Goal: Book appointment/travel/reservation

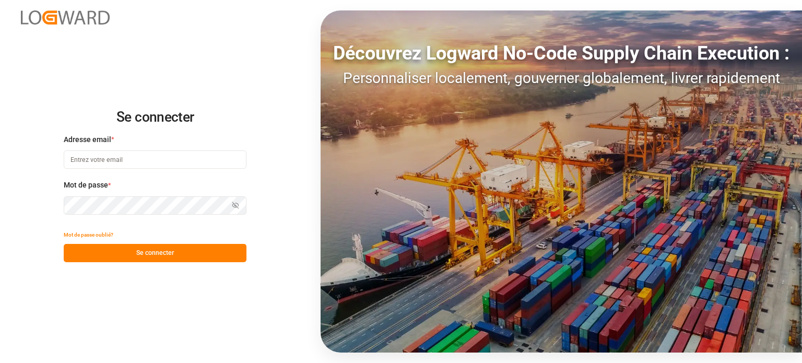
type input "[EMAIL_ADDRESS][DOMAIN_NAME]"
click at [157, 253] on font "Se connecter" at bounding box center [155, 252] width 38 height 7
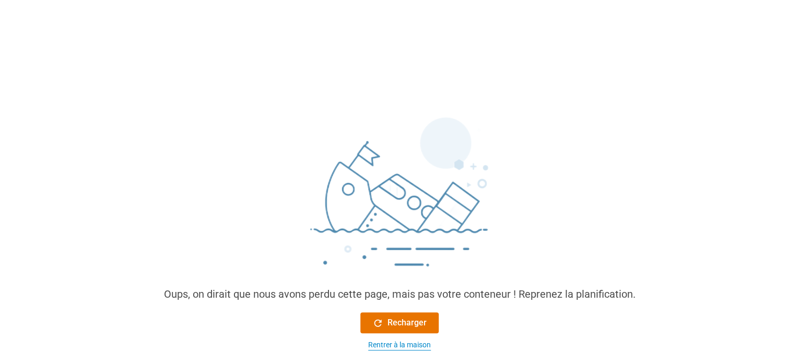
click at [391, 342] on font "Rentrer à la maison" at bounding box center [399, 345] width 63 height 8
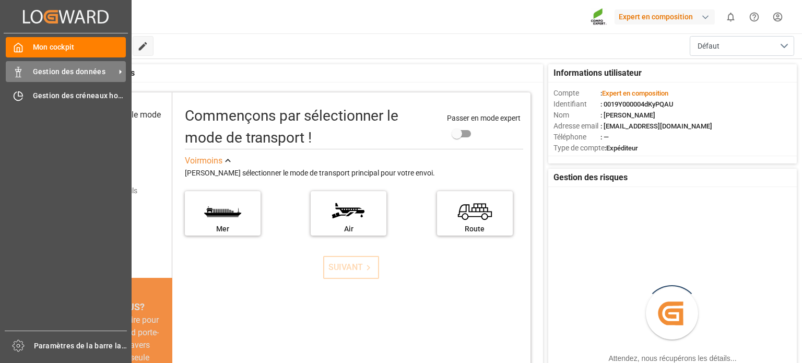
click at [52, 75] on font "Gestion des données" at bounding box center [69, 71] width 73 height 8
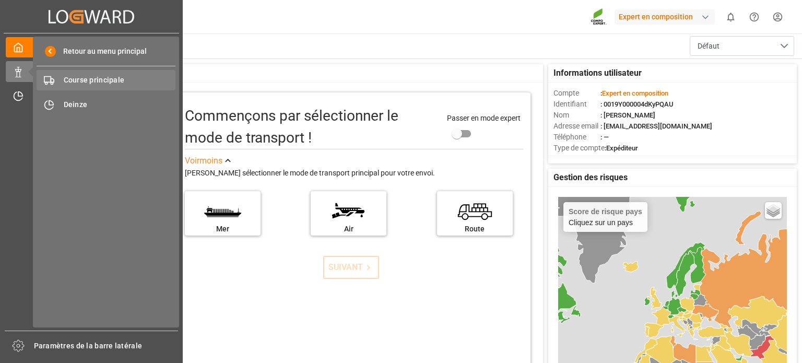
click at [107, 79] on font "Course principale" at bounding box center [94, 80] width 61 height 8
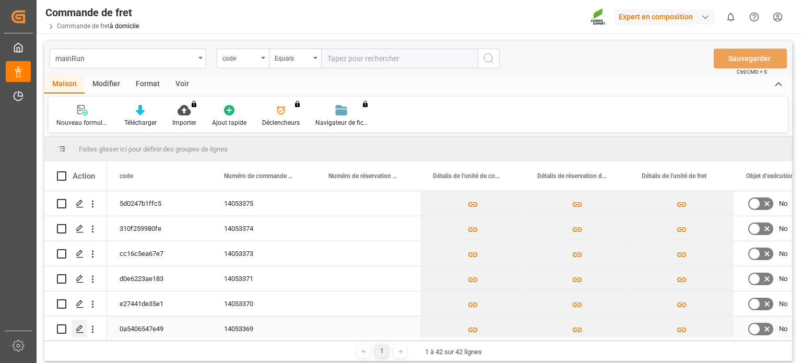
click at [77, 329] on polygon "Appuyez sur ESPACE pour sélectionner cette ligne." at bounding box center [79, 328] width 5 height 5
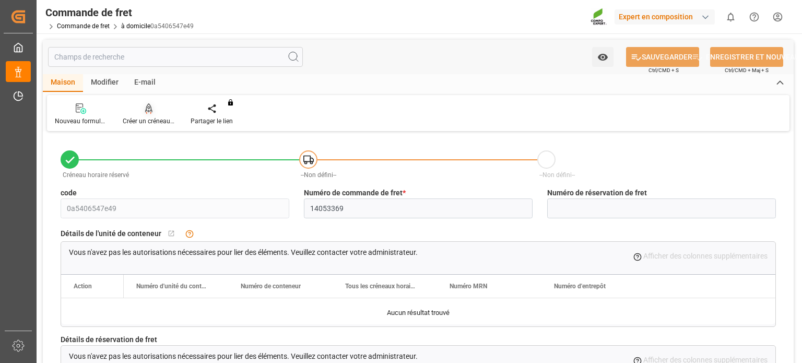
click at [161, 116] on div "Créer un créneau horaire" at bounding box center [149, 120] width 52 height 9
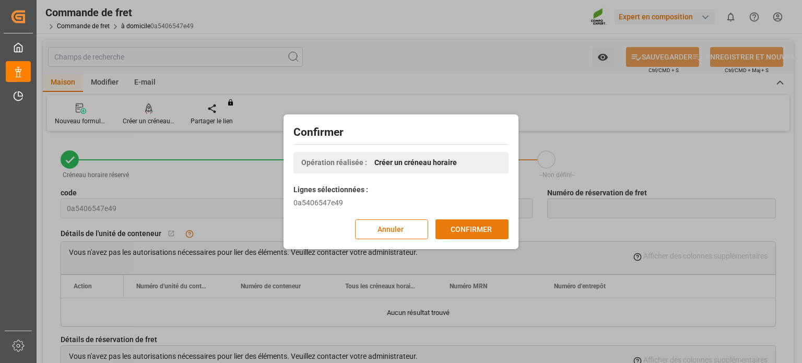
click at [463, 228] on font "CONFIRMER" at bounding box center [471, 229] width 41 height 8
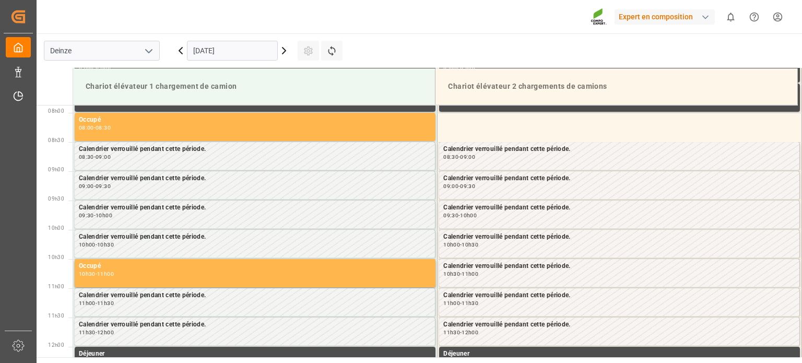
scroll to position [461, 0]
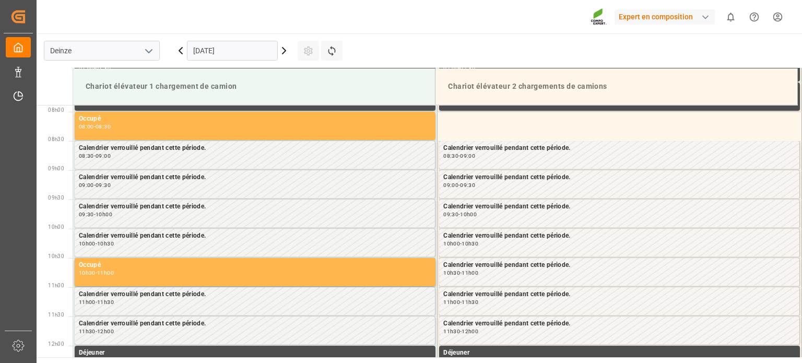
click at [220, 53] on input "06.10.2025" at bounding box center [232, 51] width 91 height 20
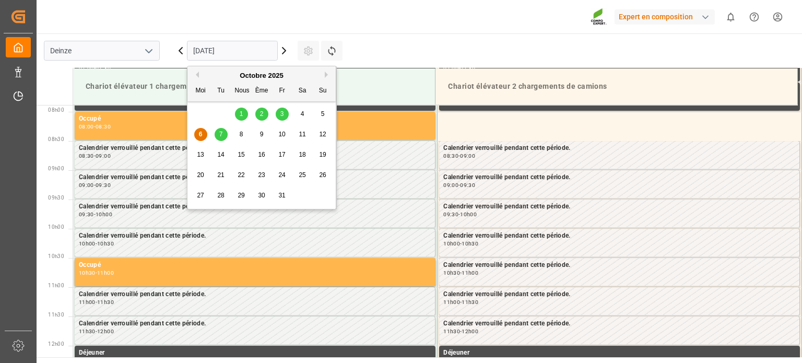
click at [261, 137] on font "9" at bounding box center [262, 134] width 4 height 7
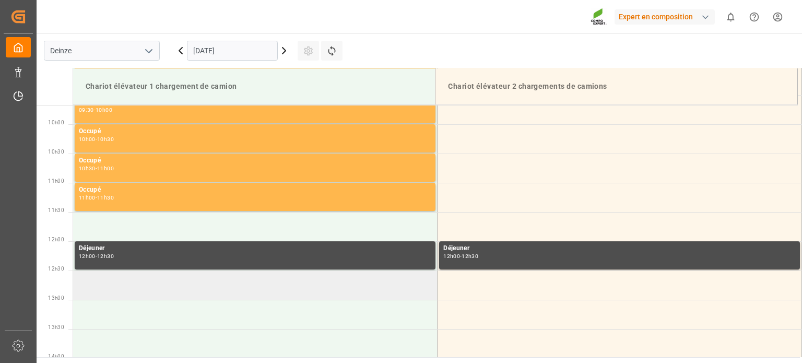
scroll to position [670, 0]
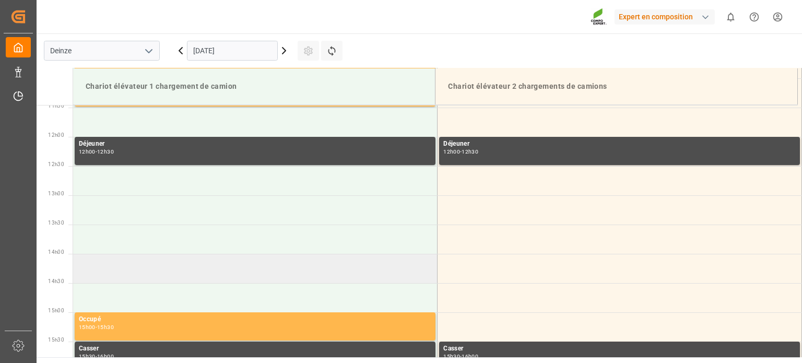
click at [194, 273] on td at bounding box center [255, 268] width 365 height 29
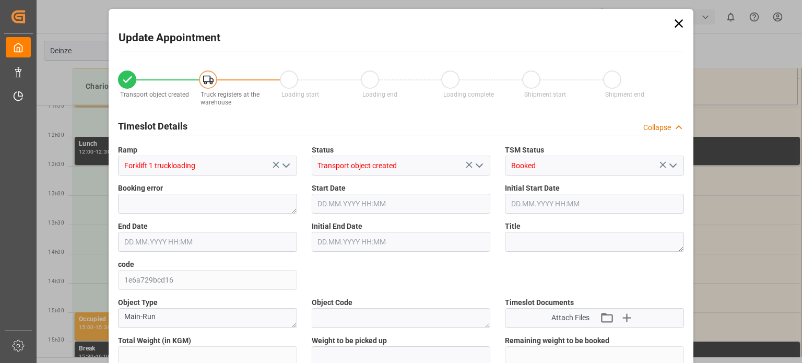
type input "25410"
type input "0"
type input "42"
type input "09.10.2025 14:00"
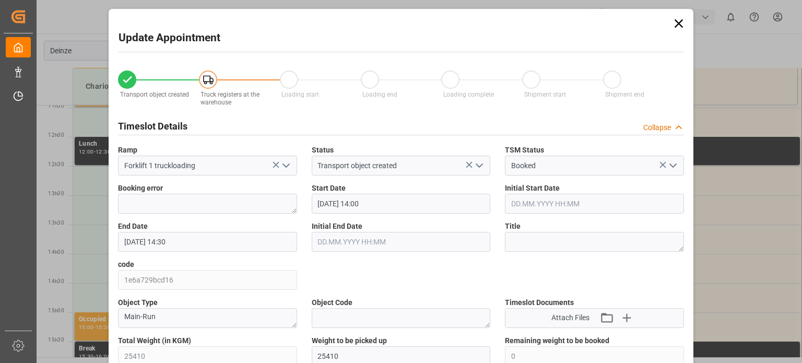
type input "09.10.2025 14:30"
type input "06.10.2025 08:03"
type input "06.10.2025 07:20"
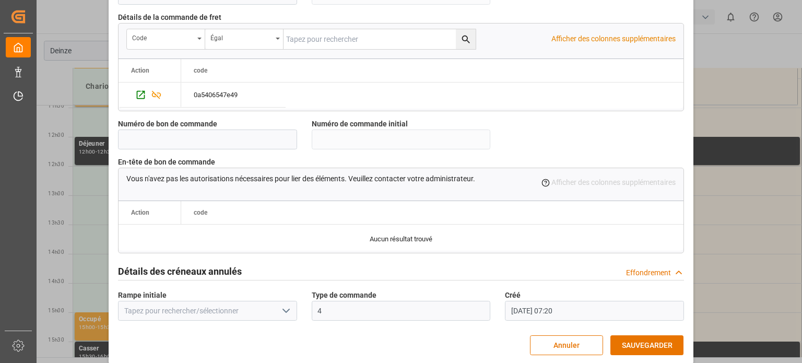
scroll to position [1011, 0]
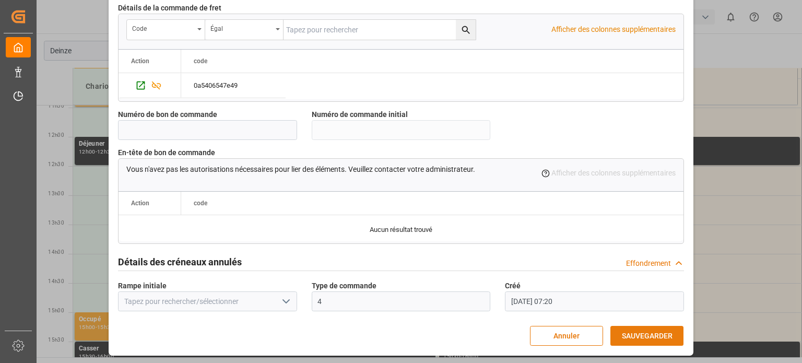
click at [622, 332] on font "SAUVEGARDER" at bounding box center [647, 336] width 51 height 8
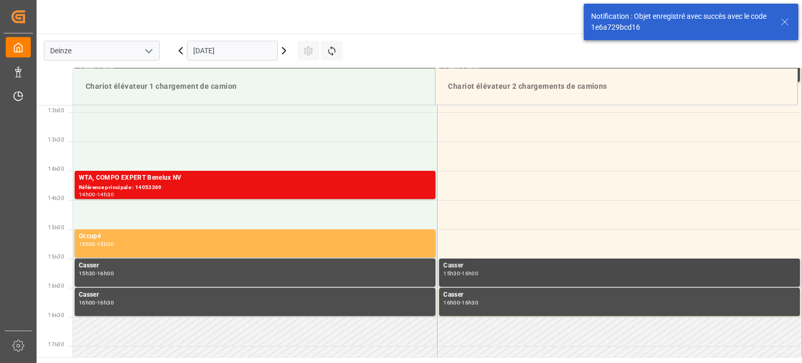
scroll to position [754, 0]
